Goal: Submit feedback/report problem

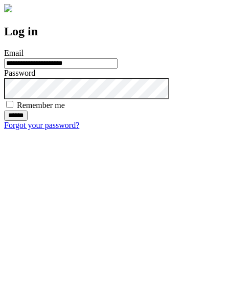
type input "**********"
click at [28, 121] on input "******" at bounding box center [16, 116] width 24 height 10
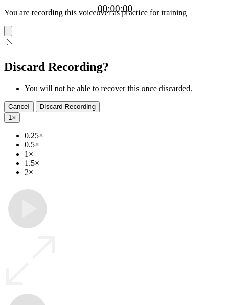
type input "**********"
